Goal: Task Accomplishment & Management: Manage account settings

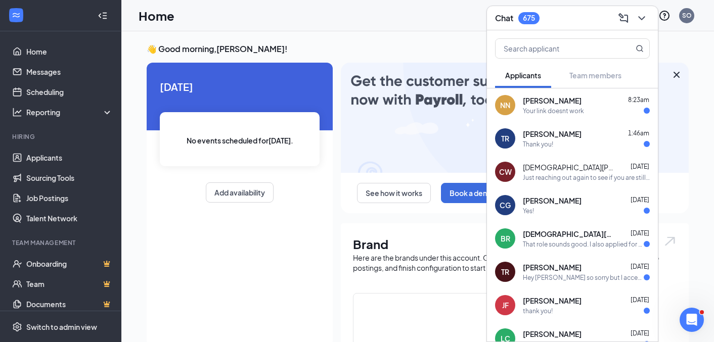
click at [585, 271] on div "Tyler Richardson Aug 26" at bounding box center [586, 267] width 127 height 10
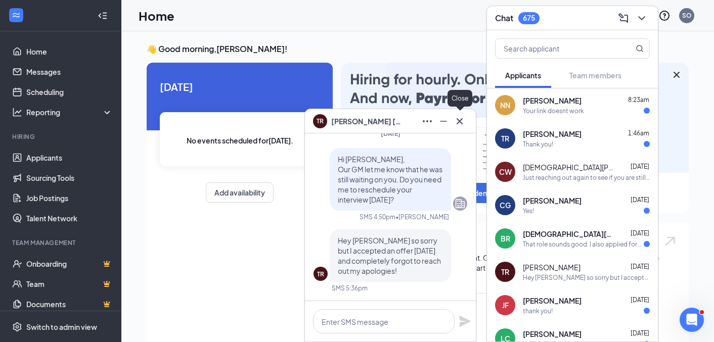
click at [456, 130] on div "TR Tyler Richardson" at bounding box center [390, 121] width 171 height 24
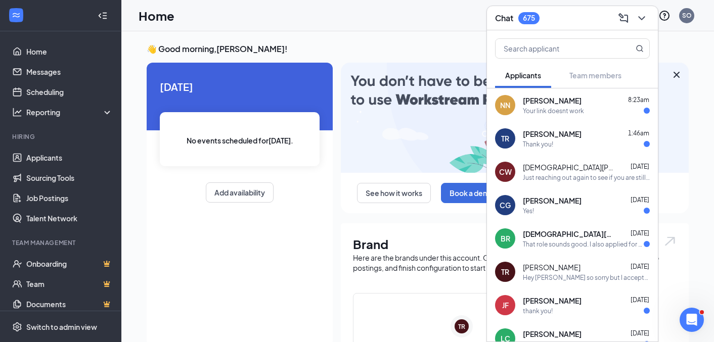
click at [460, 125] on img at bounding box center [515, 118] width 348 height 110
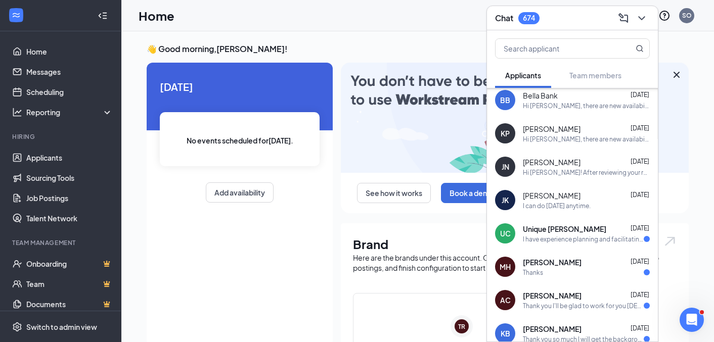
scroll to position [624, 0]
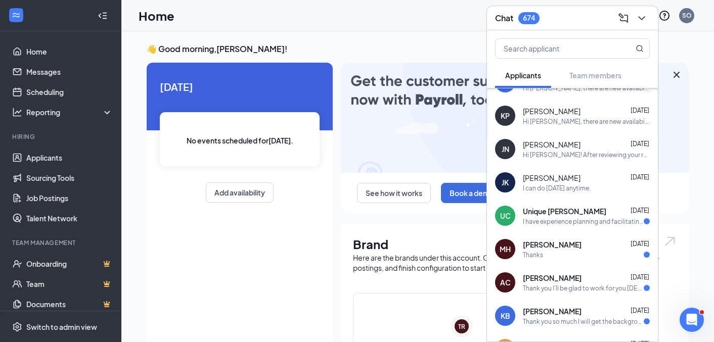
click at [584, 178] on div "Jennifer Keaton Aug 26" at bounding box center [586, 178] width 127 height 10
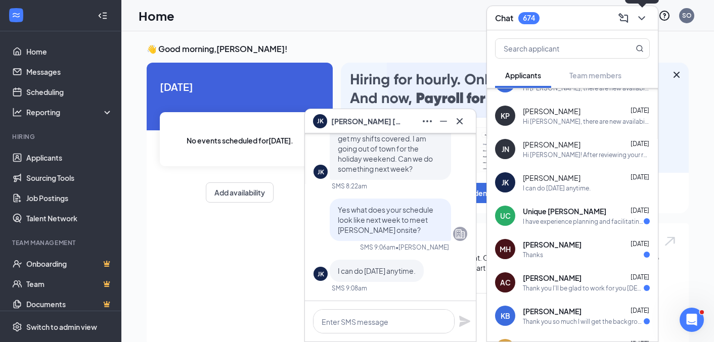
click at [637, 24] on button at bounding box center [642, 18] width 16 height 16
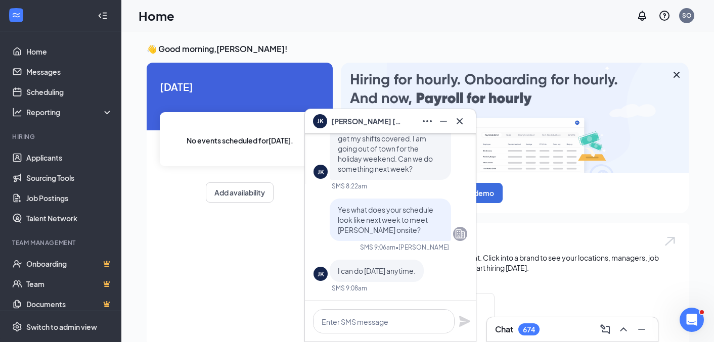
scroll to position [0, 0]
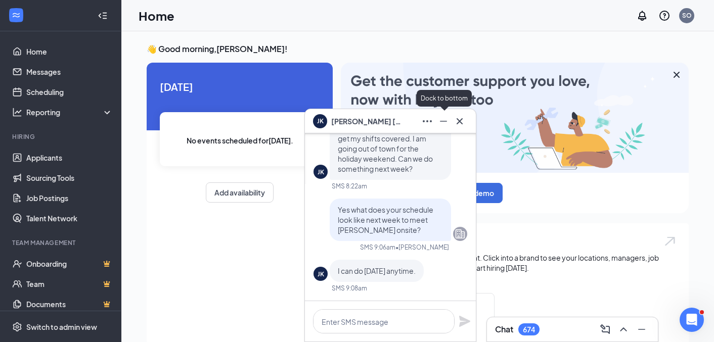
click at [445, 120] on icon "Minimize" at bounding box center [443, 121] width 12 height 12
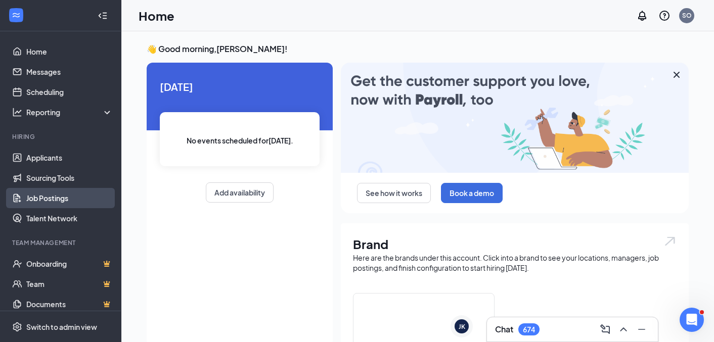
click at [39, 197] on link "Job Postings" at bounding box center [69, 198] width 86 height 20
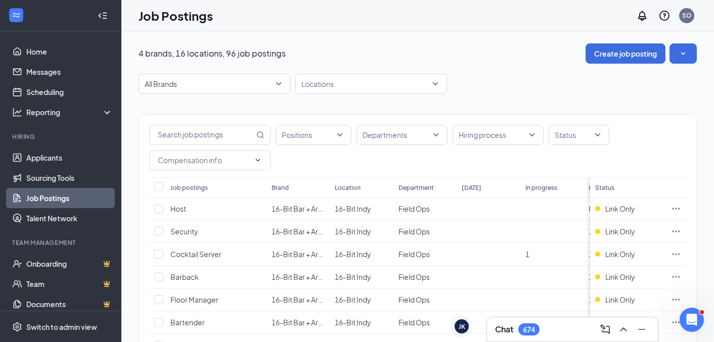
click at [197, 186] on div "Job postings" at bounding box center [188, 188] width 37 height 9
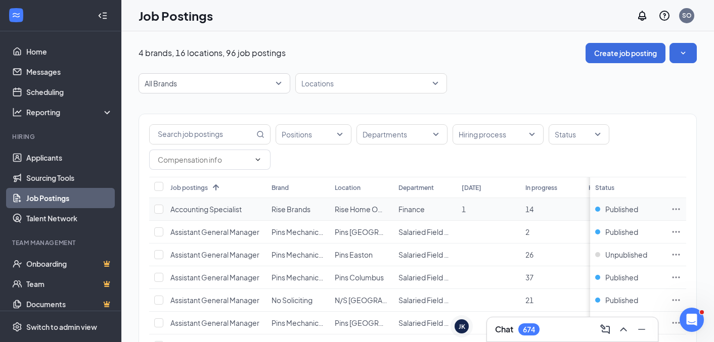
scroll to position [34, 0]
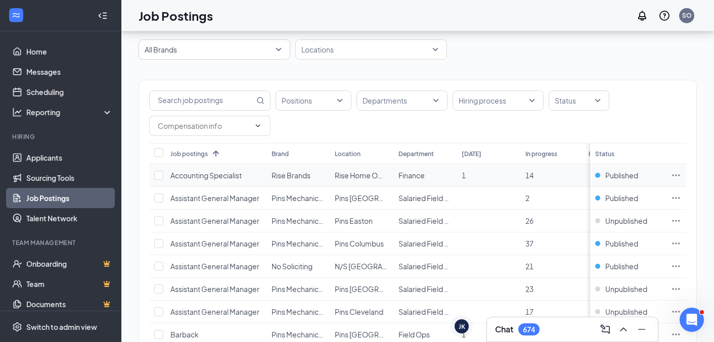
click at [676, 176] on icon "Ellipses" at bounding box center [676, 175] width 10 height 10
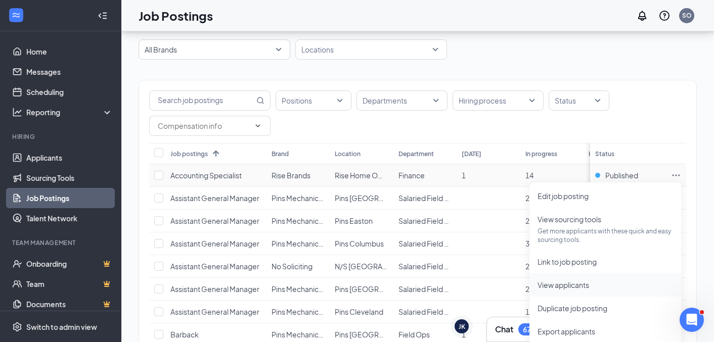
click at [605, 284] on span "View applicants" at bounding box center [606, 285] width 136 height 11
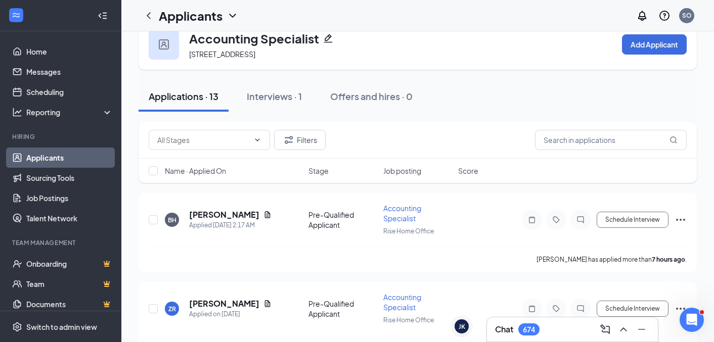
scroll to position [73, 0]
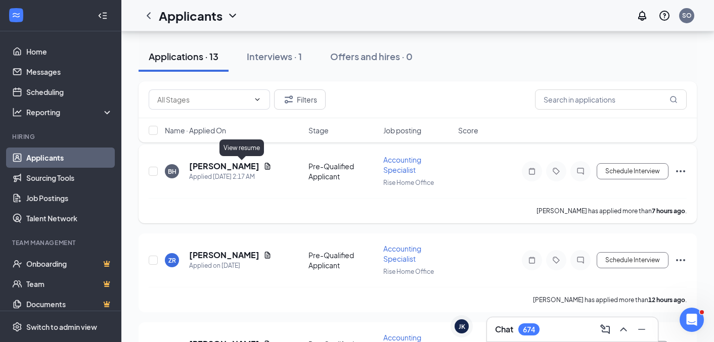
click at [265, 163] on icon "Document" at bounding box center [268, 166] width 6 height 7
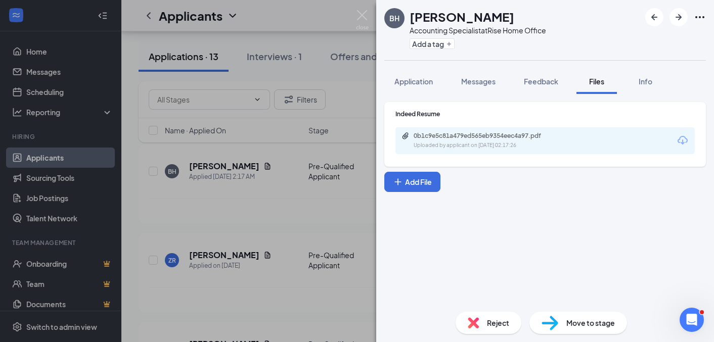
click at [493, 134] on div "0b1c9e5c81a479ed565eb9354eec4a97.pdf" at bounding box center [485, 136] width 142 height 8
click at [245, 227] on div "BH Brittany Hill Accounting Specialist at Rise Home Office Add a tag Applicatio…" at bounding box center [357, 171] width 714 height 342
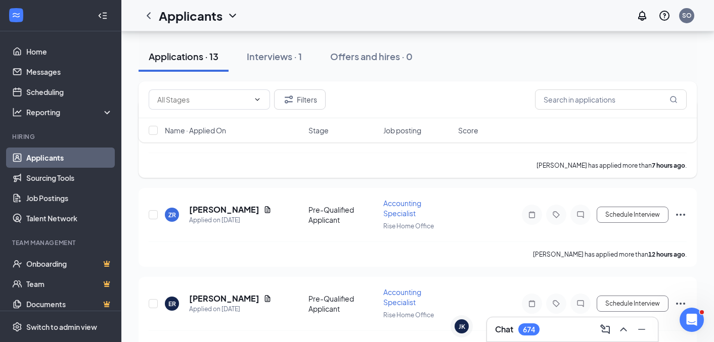
scroll to position [133, 0]
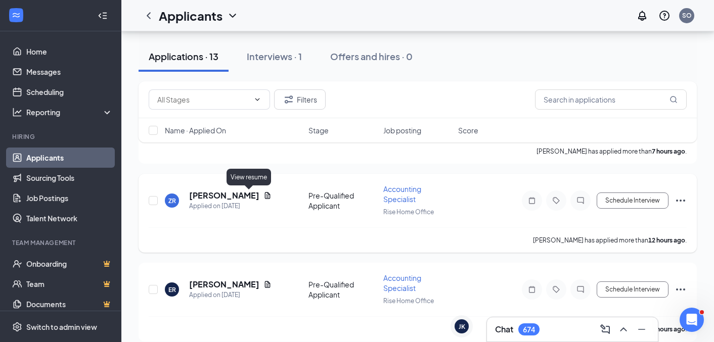
click at [265, 197] on icon "Document" at bounding box center [268, 195] width 6 height 7
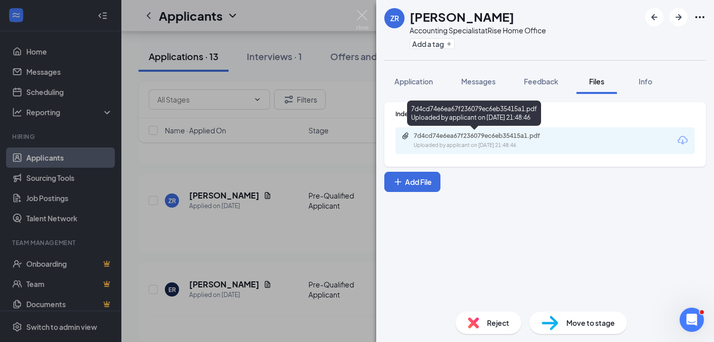
click at [477, 142] on div "Uploaded by applicant on Aug 26, 2025 at 21:48:46" at bounding box center [490, 146] width 152 height 8
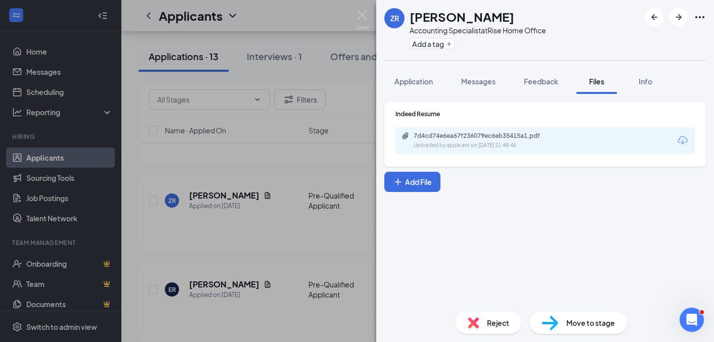
click at [306, 180] on div "ZR Zane Remsen Accounting Specialist at Rise Home Office Add a tag Application …" at bounding box center [357, 171] width 714 height 342
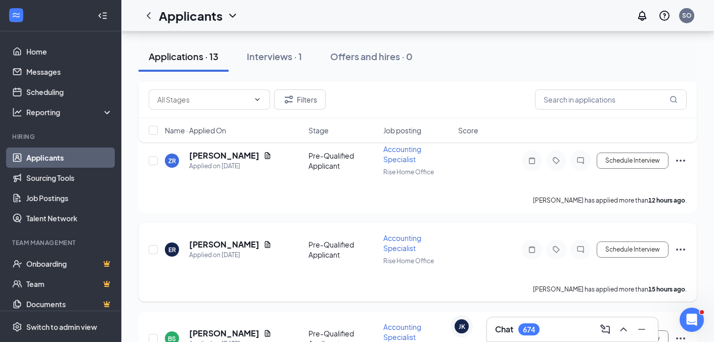
scroll to position [216, 0]
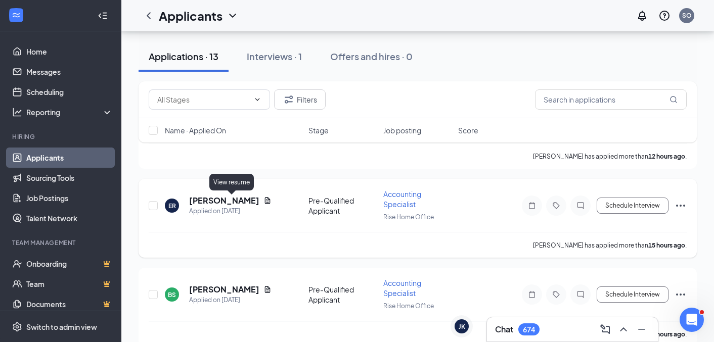
click at [265, 199] on icon "Document" at bounding box center [268, 200] width 6 height 7
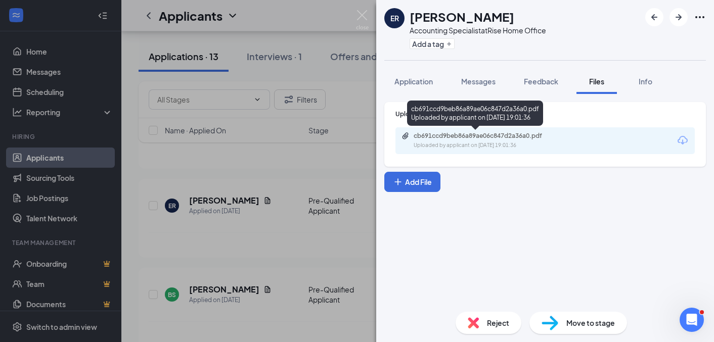
click at [453, 137] on div "cb691ccd9beb86a89ae06c847d2a36a0.pdf" at bounding box center [485, 136] width 142 height 8
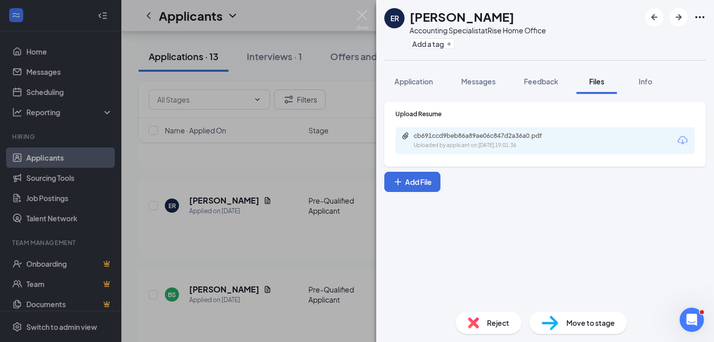
click at [277, 150] on div "ER Eric Reiff Accounting Specialist at Rise Home Office Add a tag Application M…" at bounding box center [357, 171] width 714 height 342
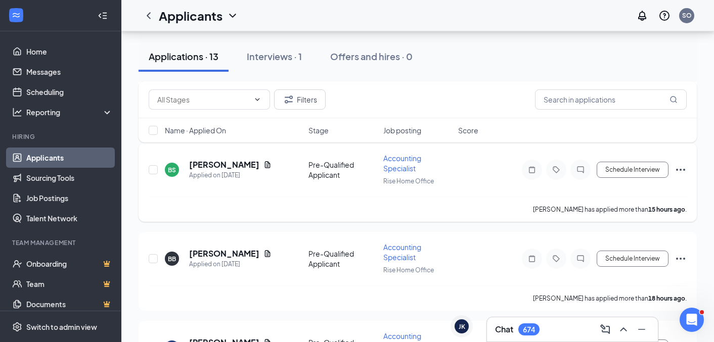
scroll to position [337, 0]
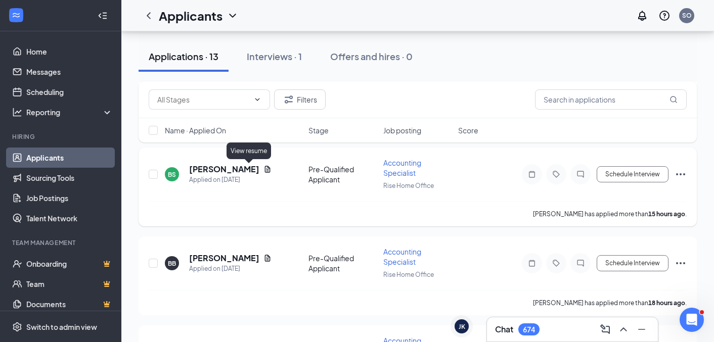
click at [264, 168] on icon "Document" at bounding box center [268, 169] width 8 height 8
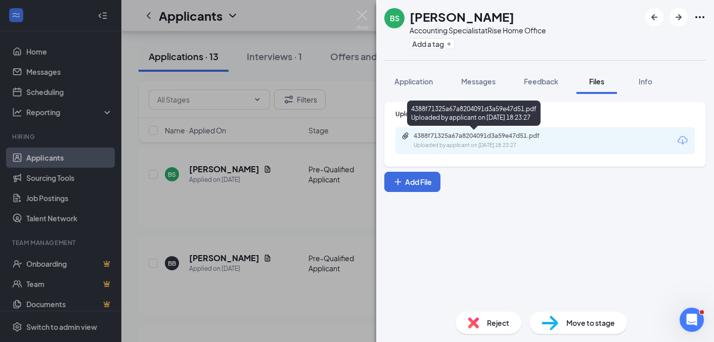
click at [475, 146] on div "Uploaded by applicant on Aug 26, 2025 at 18:23:27" at bounding box center [490, 146] width 152 height 8
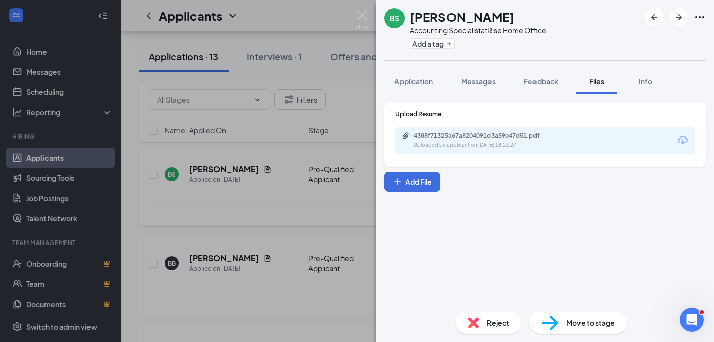
drag, startPoint x: 239, startPoint y: 203, endPoint x: 253, endPoint y: 209, distance: 15.4
click at [239, 203] on div "BS Brooke Suich Accounting Specialist at Rise Home Office Add a tag Application…" at bounding box center [357, 171] width 714 height 342
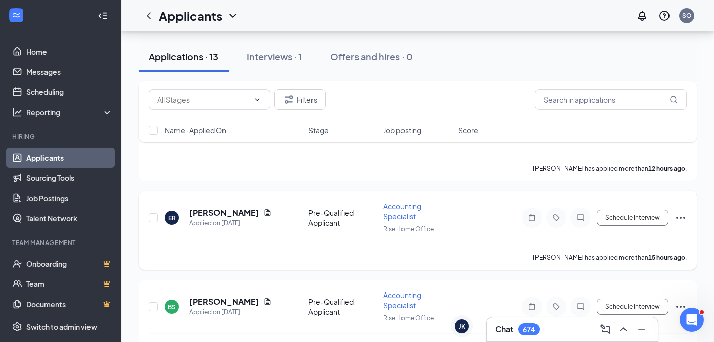
scroll to position [216, 0]
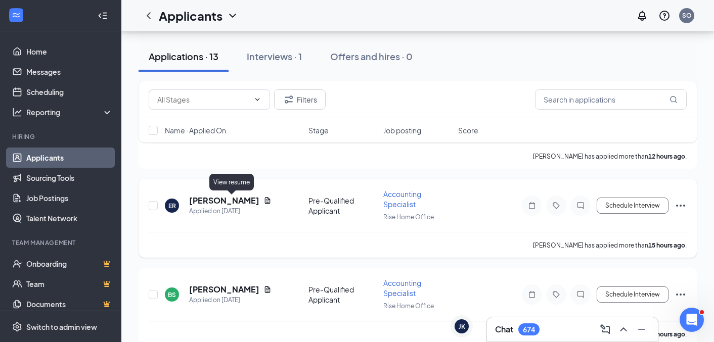
click at [264, 201] on icon "Document" at bounding box center [268, 201] width 8 height 8
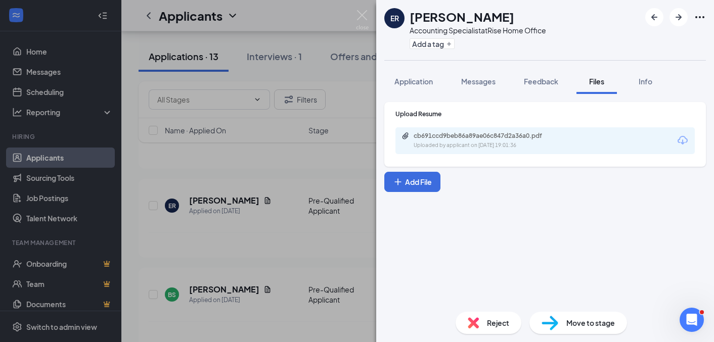
click at [497, 139] on div "cb691ccd9beb86a89ae06c847d2a36a0.pdf" at bounding box center [485, 136] width 142 height 8
click at [213, 213] on div "ER Eric Reiff Accounting Specialist at Rise Home Office Add a tag Application M…" at bounding box center [357, 171] width 714 height 342
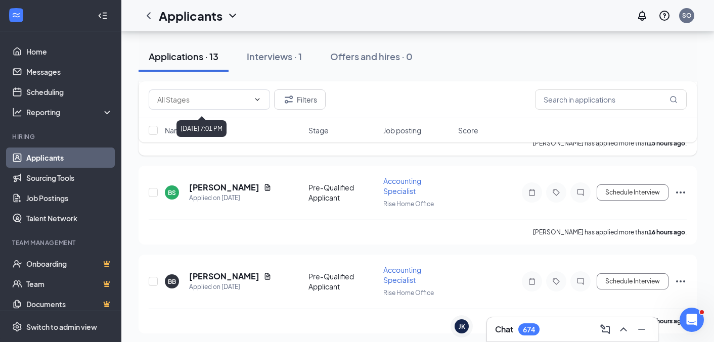
scroll to position [348, 0]
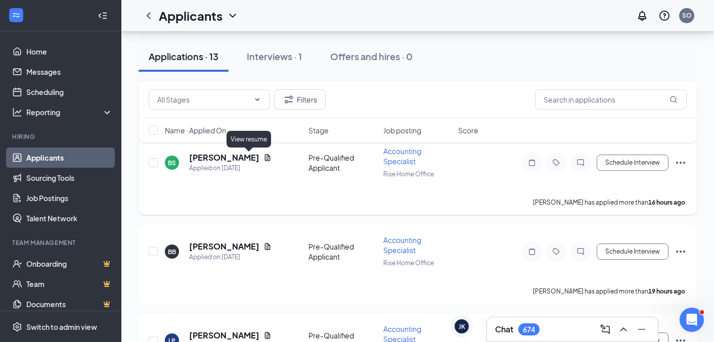
click at [265, 156] on icon "Document" at bounding box center [268, 157] width 6 height 7
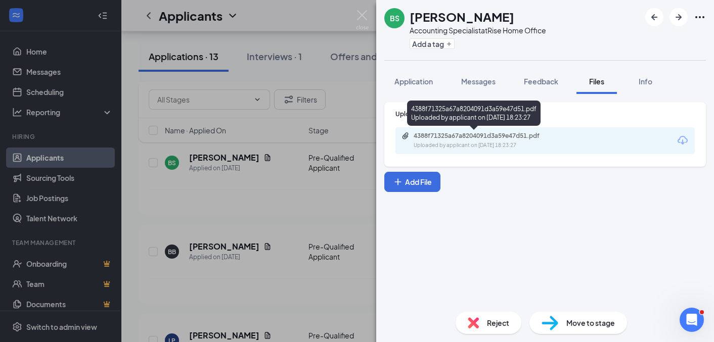
click at [458, 133] on div "4388f71325a67a8204091d3a59e47d51.pdf" at bounding box center [485, 136] width 142 height 8
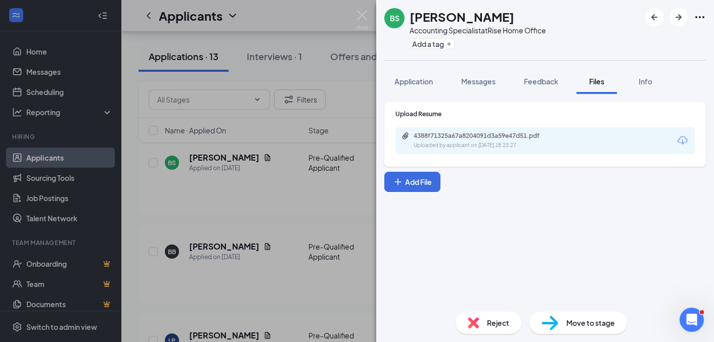
click at [253, 221] on div "BS Brooke Suich Accounting Specialist at Rise Home Office Add a tag Application…" at bounding box center [357, 171] width 714 height 342
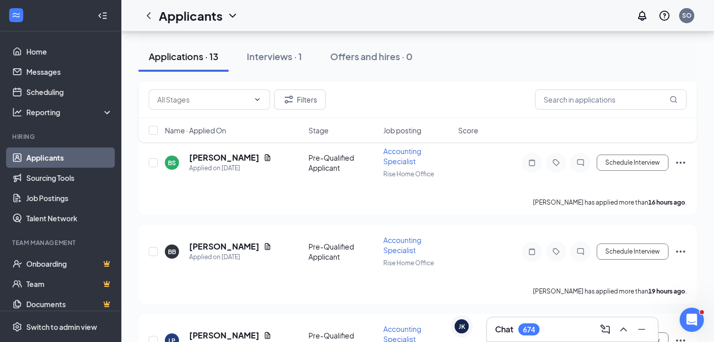
scroll to position [411, 0]
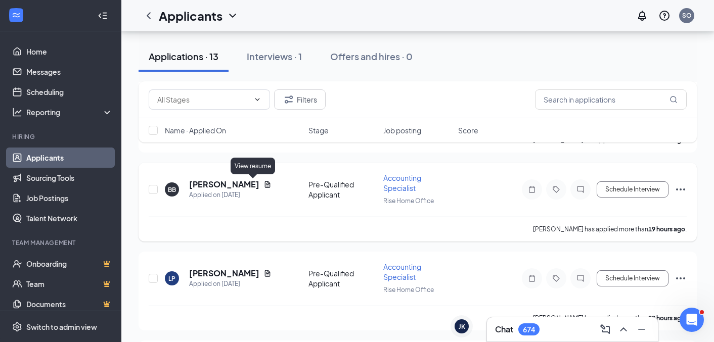
click at [265, 185] on icon "Document" at bounding box center [268, 184] width 6 height 7
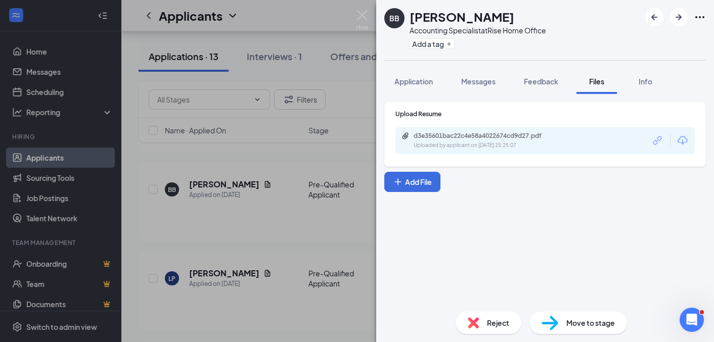
click at [447, 136] on div "d3e35601bac22c4e58a4022674cd9d27.pdf" at bounding box center [485, 136] width 142 height 8
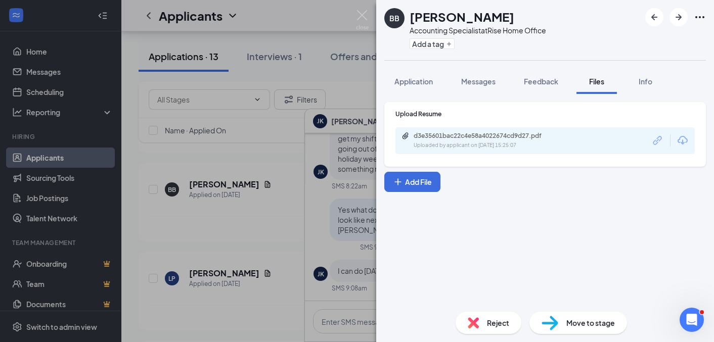
click at [342, 126] on div "BB Bhavna Bagga Accounting Specialist at Rise Home Office Add a tag Application…" at bounding box center [357, 171] width 714 height 342
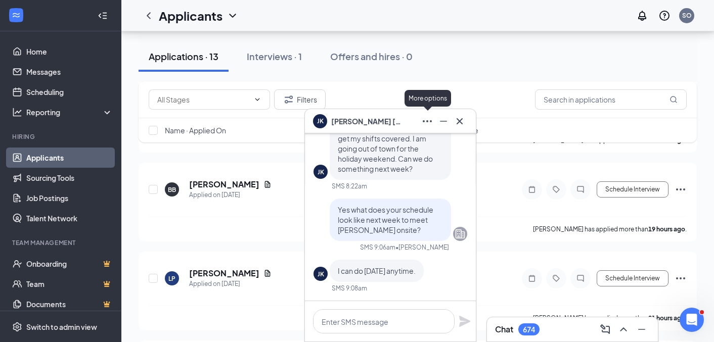
click at [428, 122] on icon "Ellipses" at bounding box center [427, 121] width 12 height 12
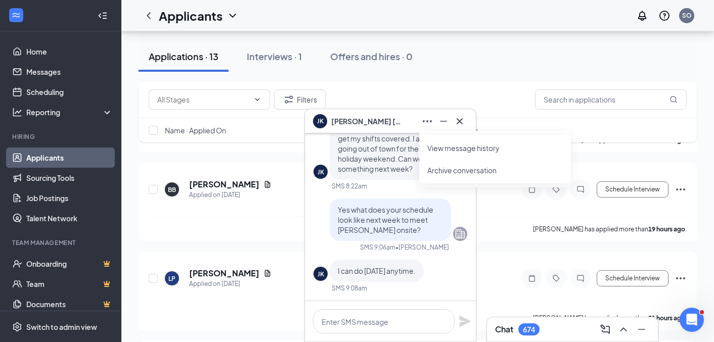
click at [454, 146] on link "View message history" at bounding box center [495, 148] width 136 height 10
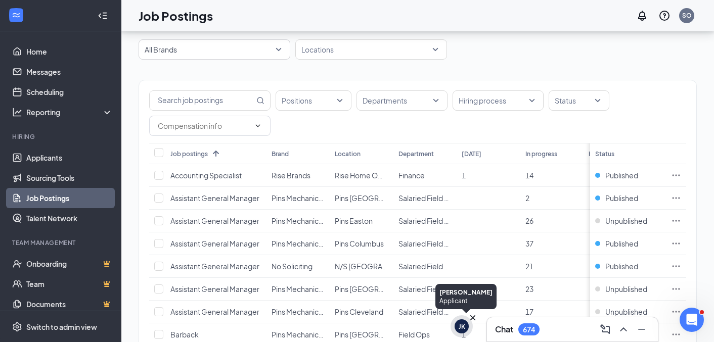
click at [471, 327] on div "JK" at bounding box center [462, 327] width 22 height 22
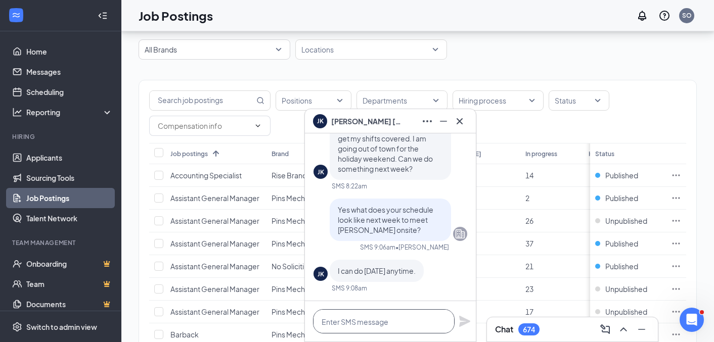
click at [392, 321] on textarea at bounding box center [384, 322] width 142 height 24
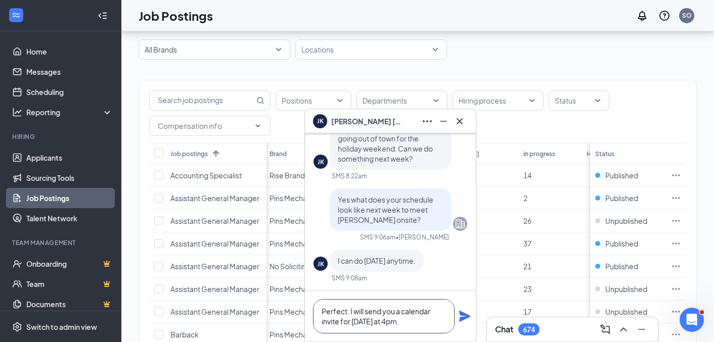
scroll to position [35, 0]
type textarea "Perfect. I will send you a calendar invite for Tuesday at 4pm."
click at [463, 317] on icon "Plane" at bounding box center [464, 316] width 11 height 11
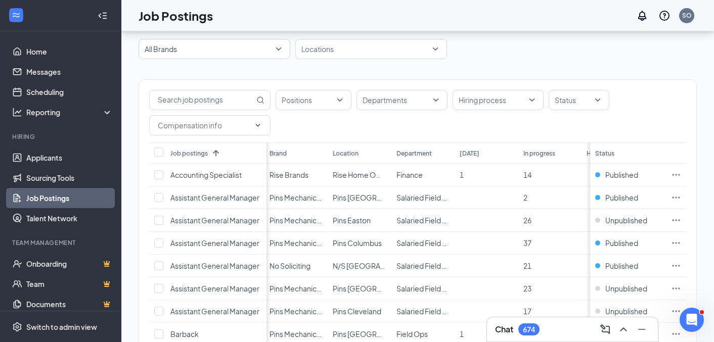
scroll to position [0, 2]
click at [671, 172] on td at bounding box center [676, 175] width 20 height 23
click at [677, 175] on icon "Ellipses" at bounding box center [677, 175] width 8 height 2
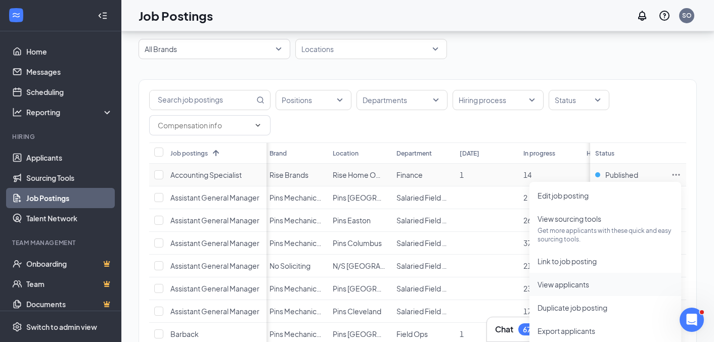
click at [583, 288] on span "View applicants" at bounding box center [564, 284] width 52 height 9
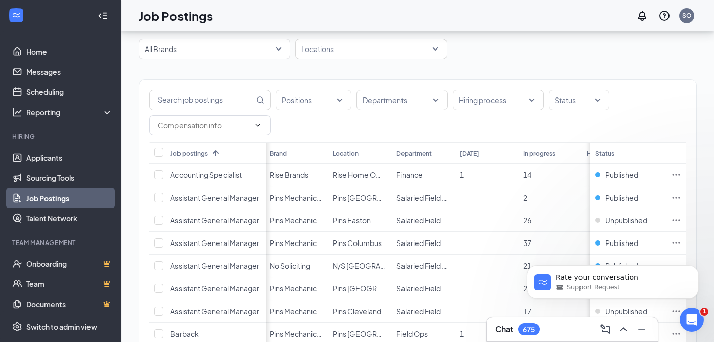
scroll to position [0, 0]
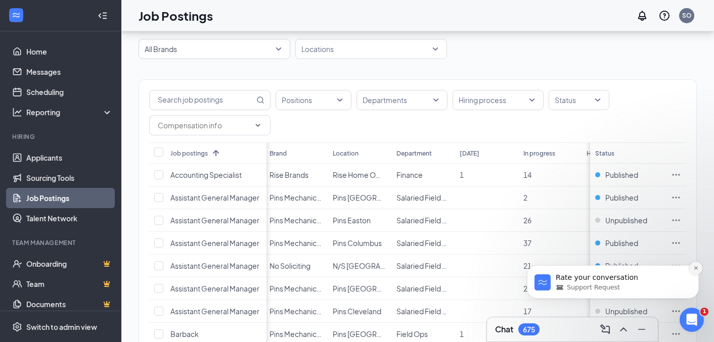
click at [696, 267] on icon "Dismiss notification" at bounding box center [696, 269] width 6 height 6
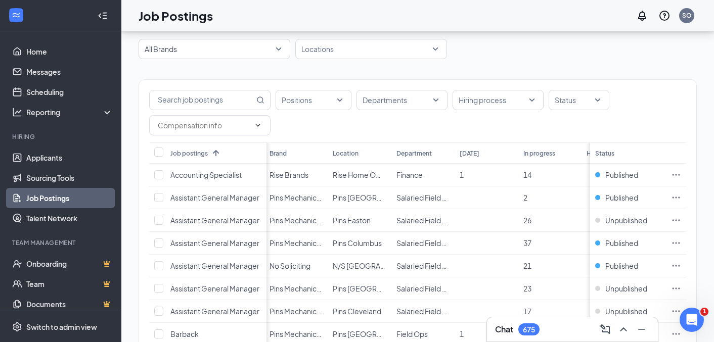
click at [553, 336] on div "Chat 675" at bounding box center [572, 330] width 155 height 16
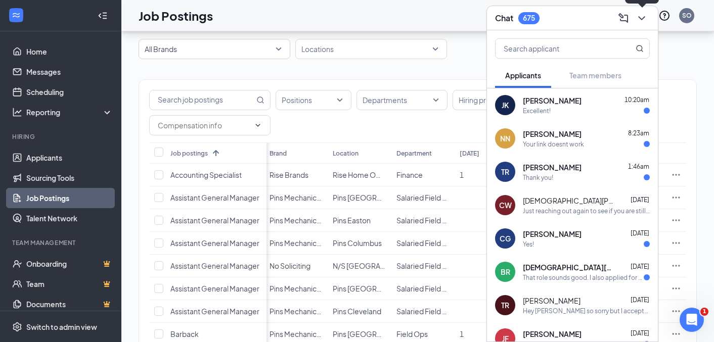
click at [639, 18] on icon "ChevronDown" at bounding box center [642, 18] width 12 height 12
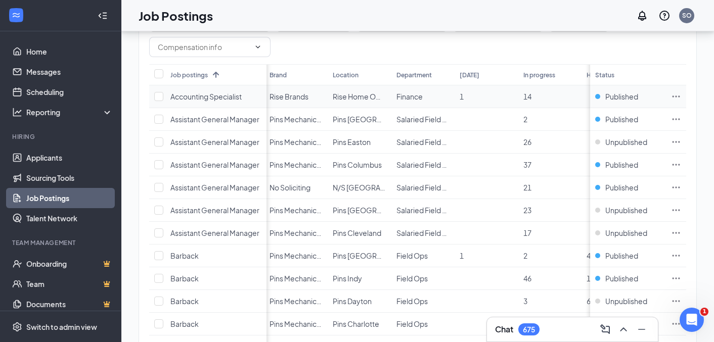
scroll to position [178, 0]
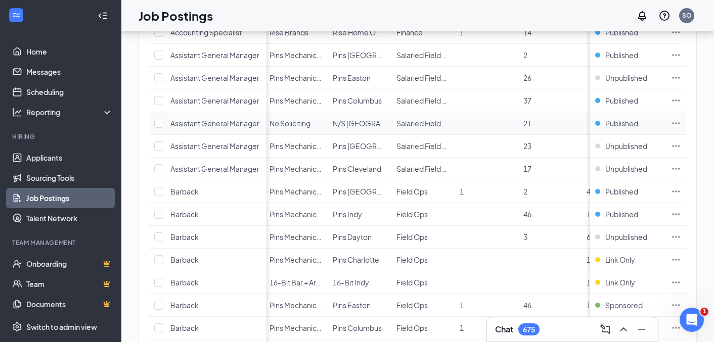
click at [683, 122] on td at bounding box center [676, 123] width 20 height 23
click at [673, 122] on icon "Ellipses" at bounding box center [676, 123] width 10 height 10
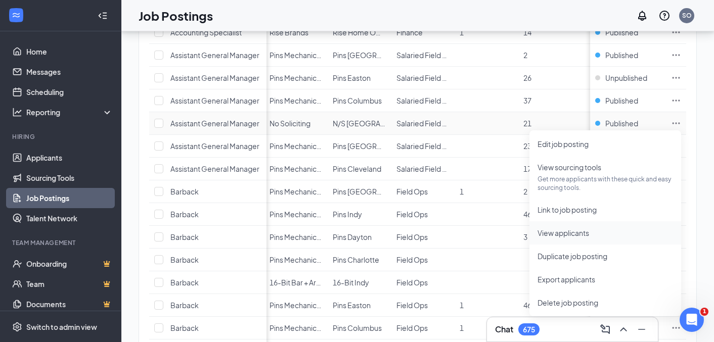
click at [575, 236] on span "View applicants" at bounding box center [564, 233] width 52 height 9
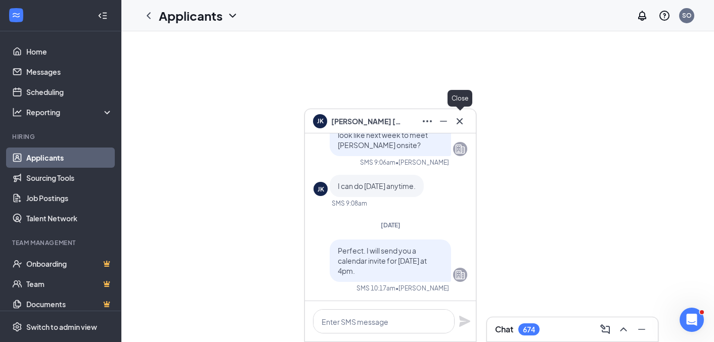
click at [463, 120] on icon "Cross" at bounding box center [460, 121] width 12 height 12
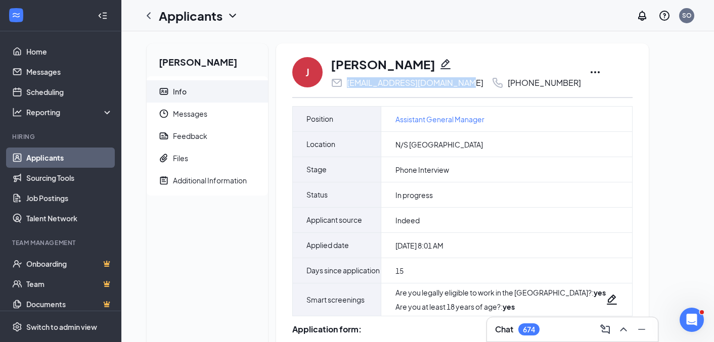
drag, startPoint x: 461, startPoint y: 86, endPoint x: 346, endPoint y: 86, distance: 114.3
click at [346, 86] on div "jenniferkeaton55@gmail.com +1 (614) 940-6579" at bounding box center [456, 83] width 250 height 12
copy div "jenniferkeaton55@gmail.com"
click at [211, 161] on span "Files" at bounding box center [216, 158] width 87 height 22
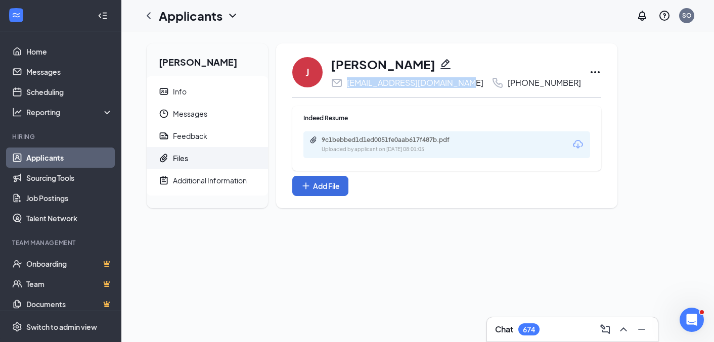
click at [572, 145] on icon "Download" at bounding box center [578, 145] width 12 height 12
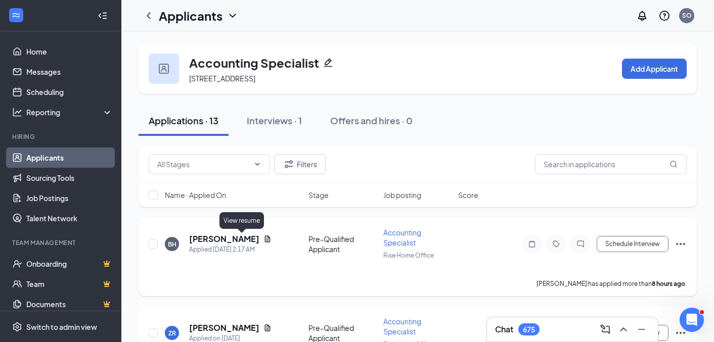
click at [265, 238] on icon "Document" at bounding box center [268, 239] width 6 height 7
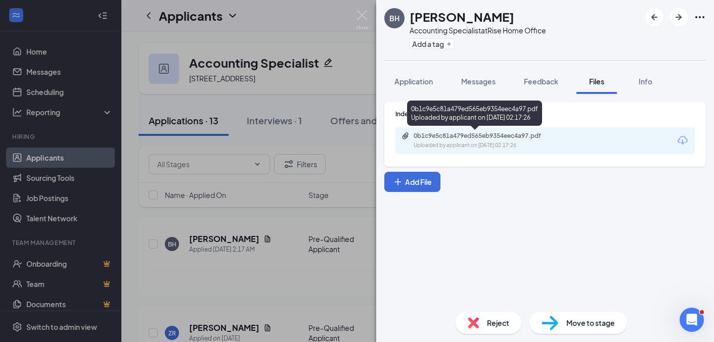
click at [493, 147] on div "Uploaded by applicant on [DATE] 02:17:26" at bounding box center [490, 146] width 152 height 8
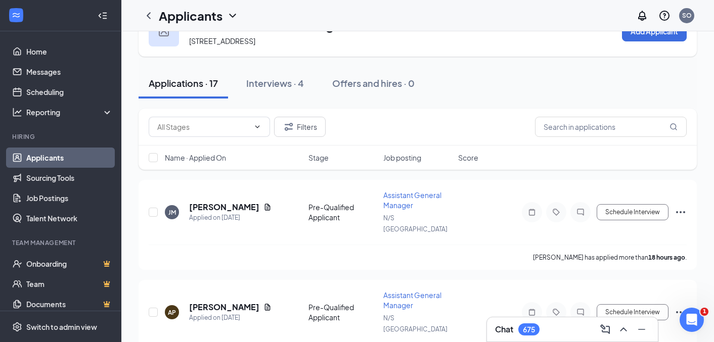
scroll to position [52, 0]
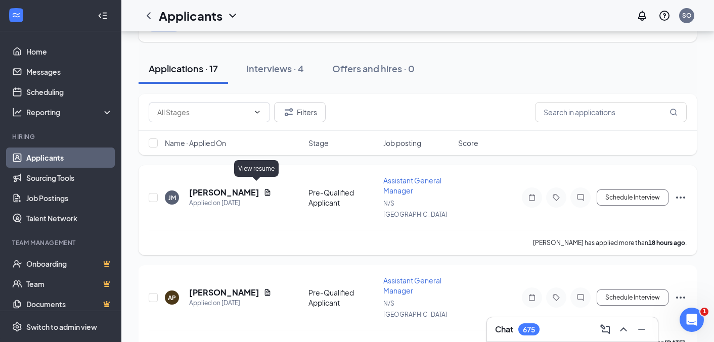
click at [265, 189] on icon "Document" at bounding box center [268, 192] width 6 height 7
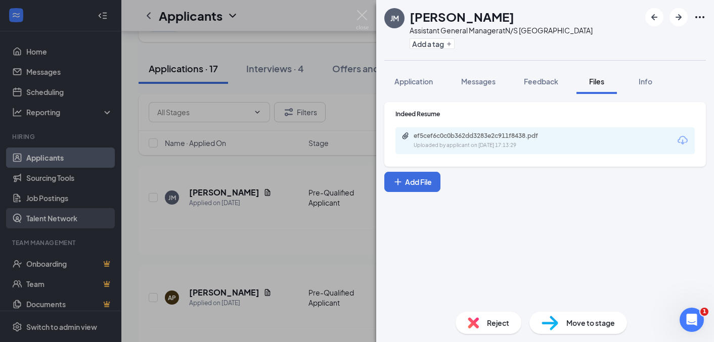
drag, startPoint x: 244, startPoint y: 210, endPoint x: 87, endPoint y: 210, distance: 156.3
click at [242, 211] on div "[PERSON_NAME] Assistant General Manager at N/S [GEOGRAPHIC_DATA] Add a tag Appl…" at bounding box center [357, 171] width 714 height 342
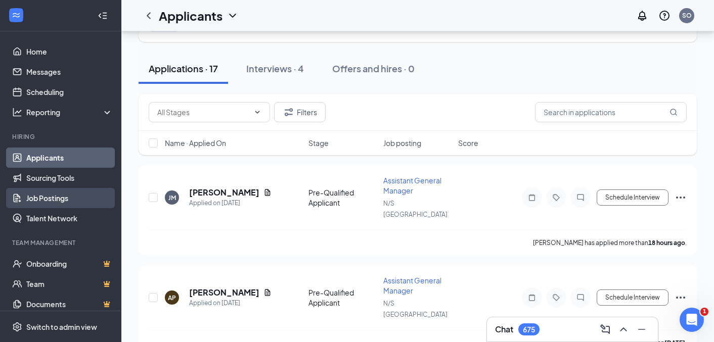
click at [71, 191] on link "Job Postings" at bounding box center [69, 198] width 86 height 20
